Goal: Information Seeking & Learning: Learn about a topic

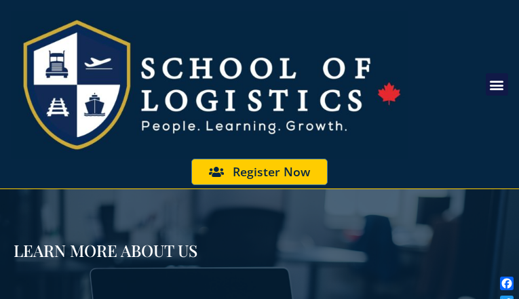
type input "ABFpDDyTPGbNXowh"
type input "[EMAIL_ADDRESS][DOMAIN_NAME]"
type input "7210037170"
